Goal: Information Seeking & Learning: Compare options

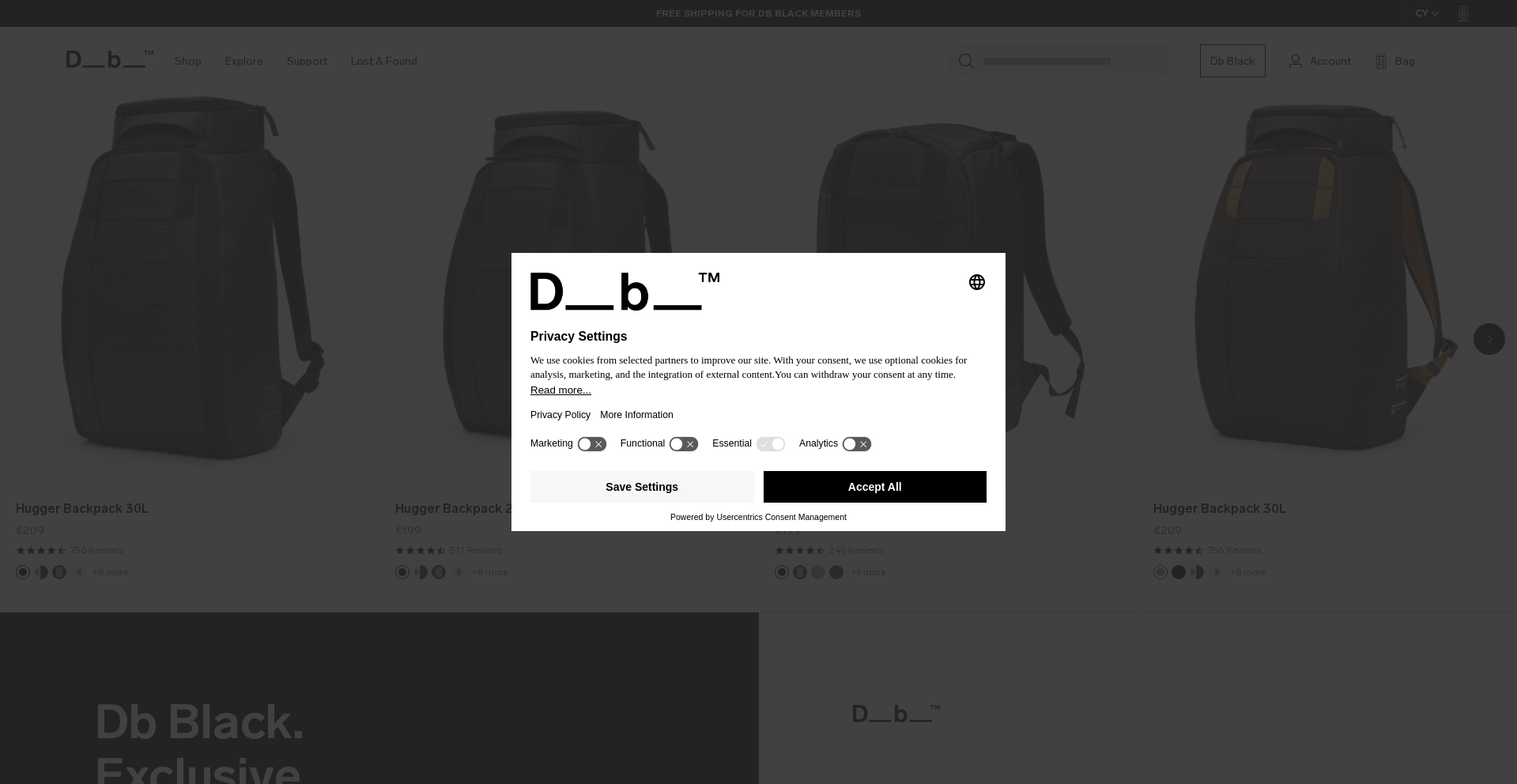
scroll to position [1318, 0]
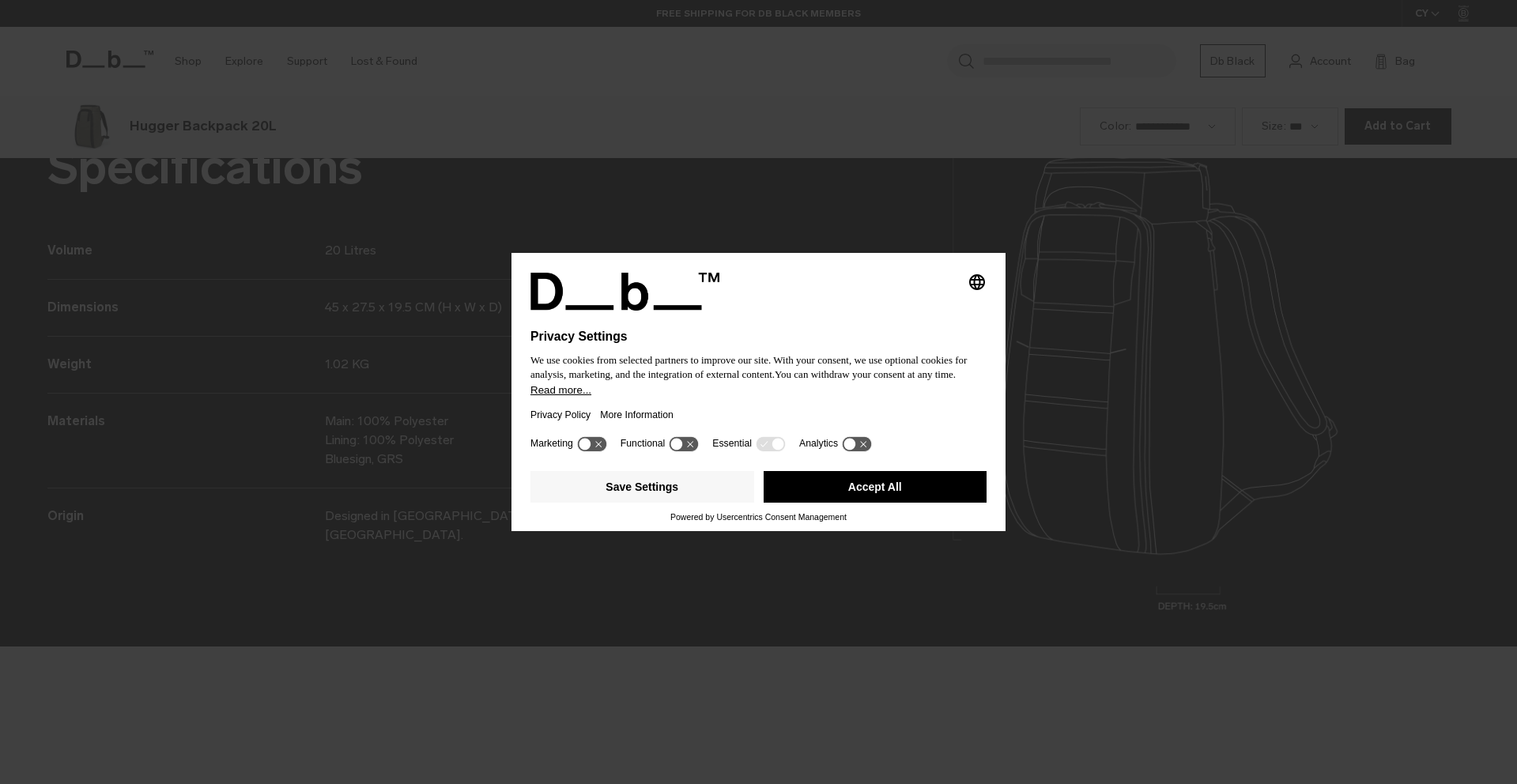
scroll to position [2353, 0]
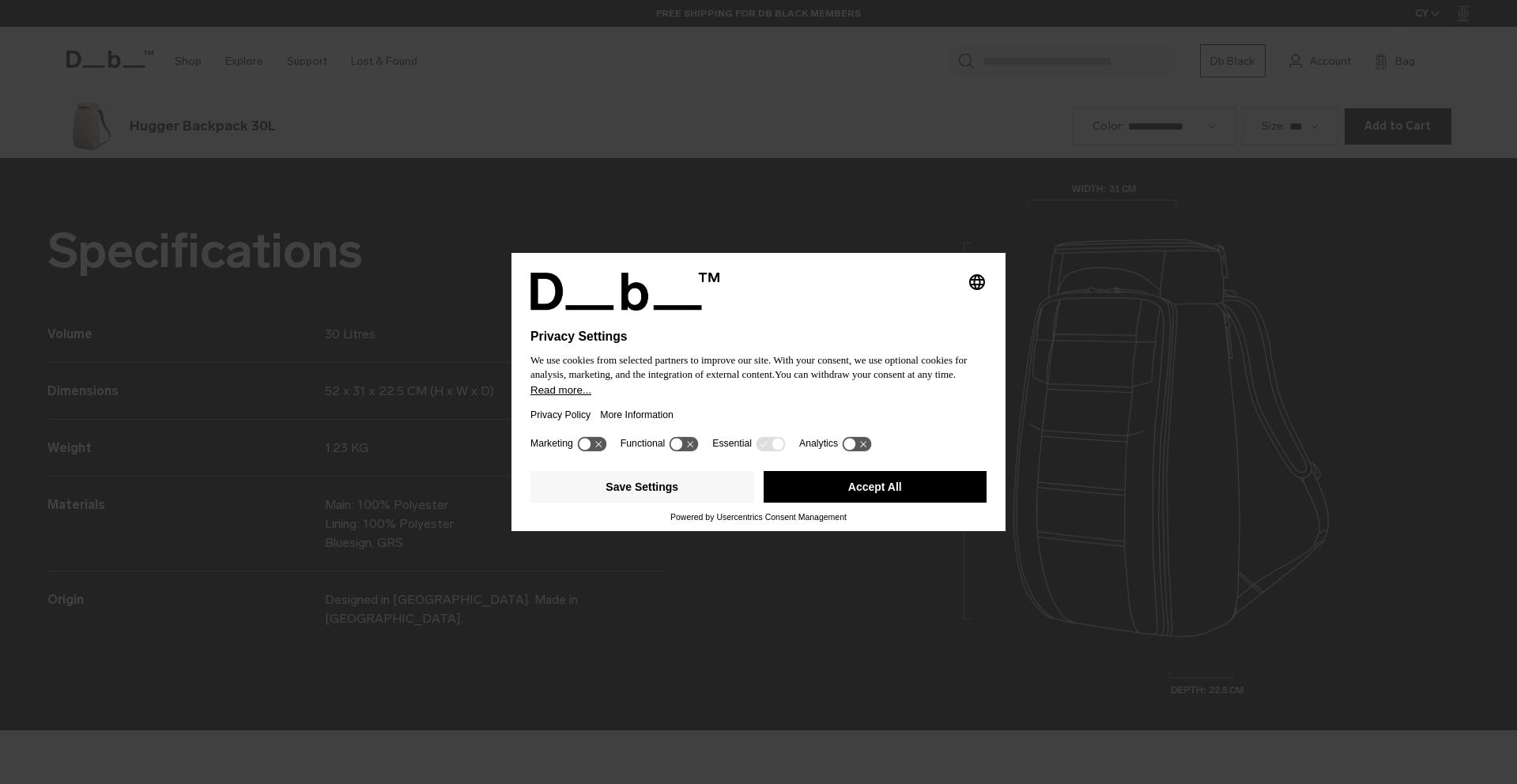
scroll to position [2353, 0]
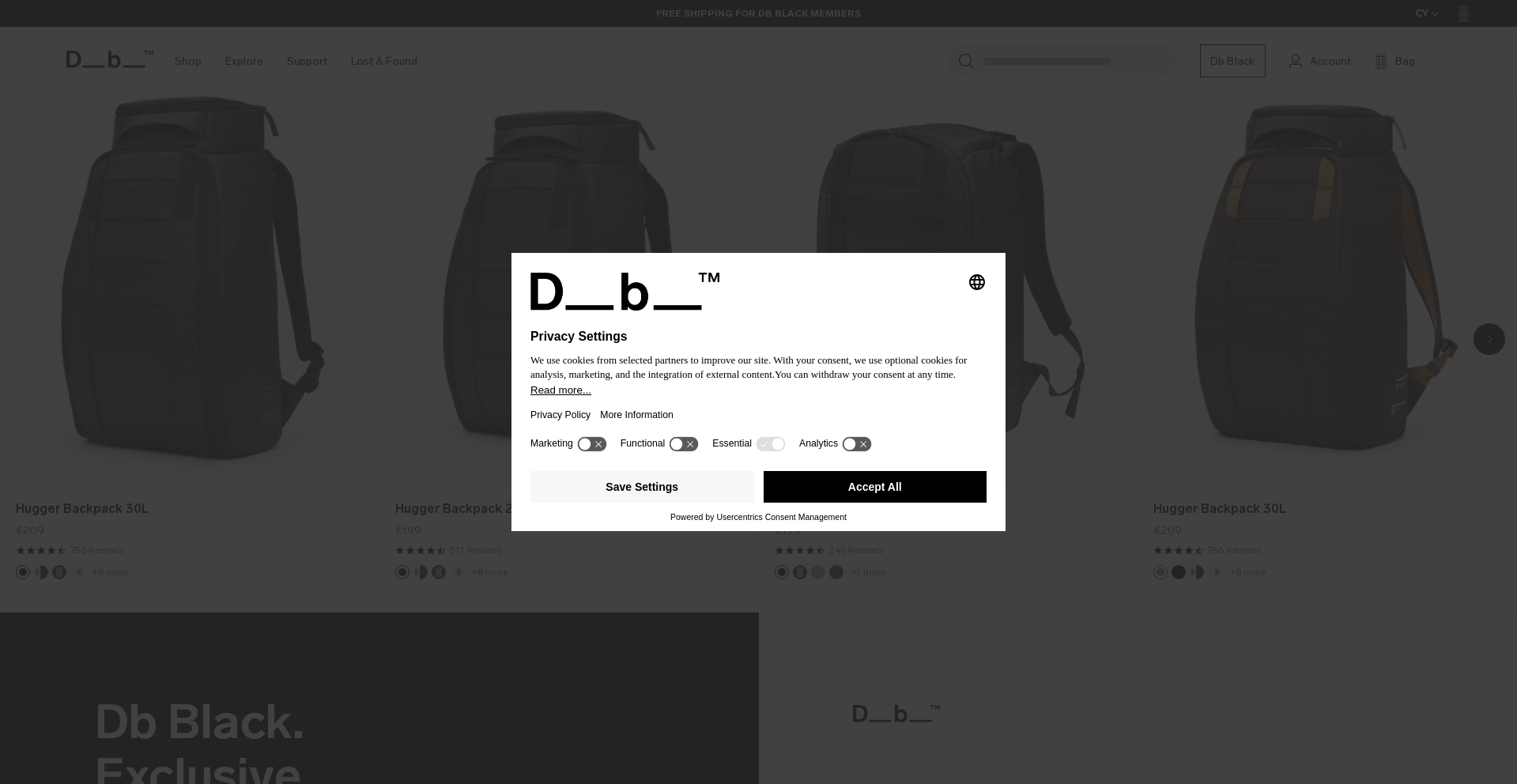
scroll to position [1318, 0]
